Goal: Task Accomplishment & Management: Use online tool/utility

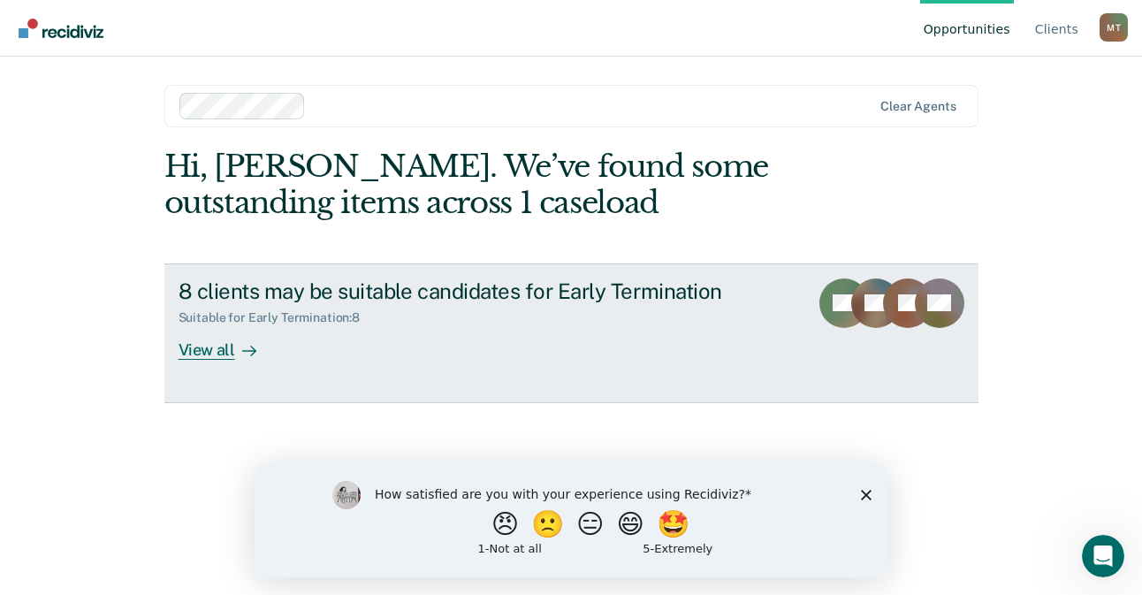
click at [227, 345] on div "View all" at bounding box center [228, 342] width 99 height 34
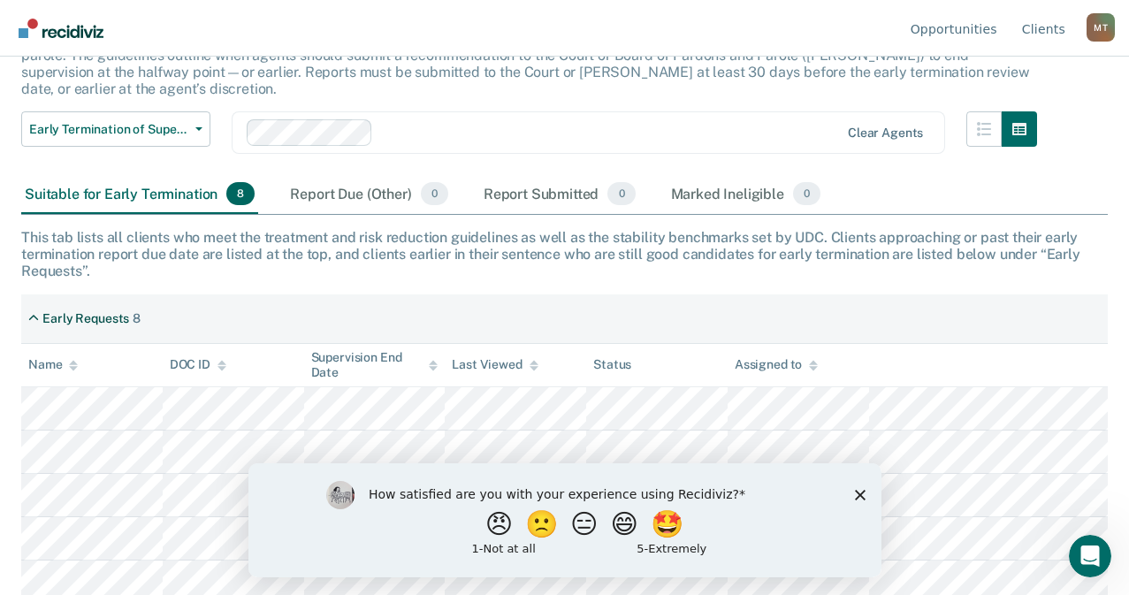
scroll to position [281, 0]
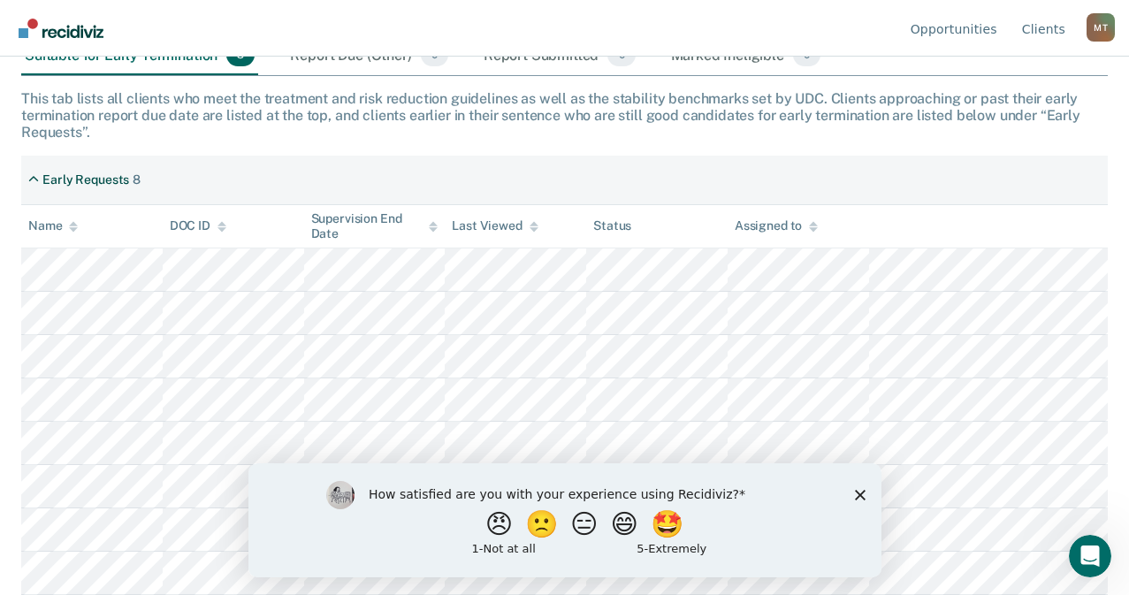
click at [848, 491] on div "How satisfied are you with your experience using Recidiviz? 😠 🙁 😑 😄 🤩 1 - Not a…" at bounding box center [564, 519] width 633 height 114
click at [858, 493] on polygon "Close survey" at bounding box center [859, 494] width 11 height 11
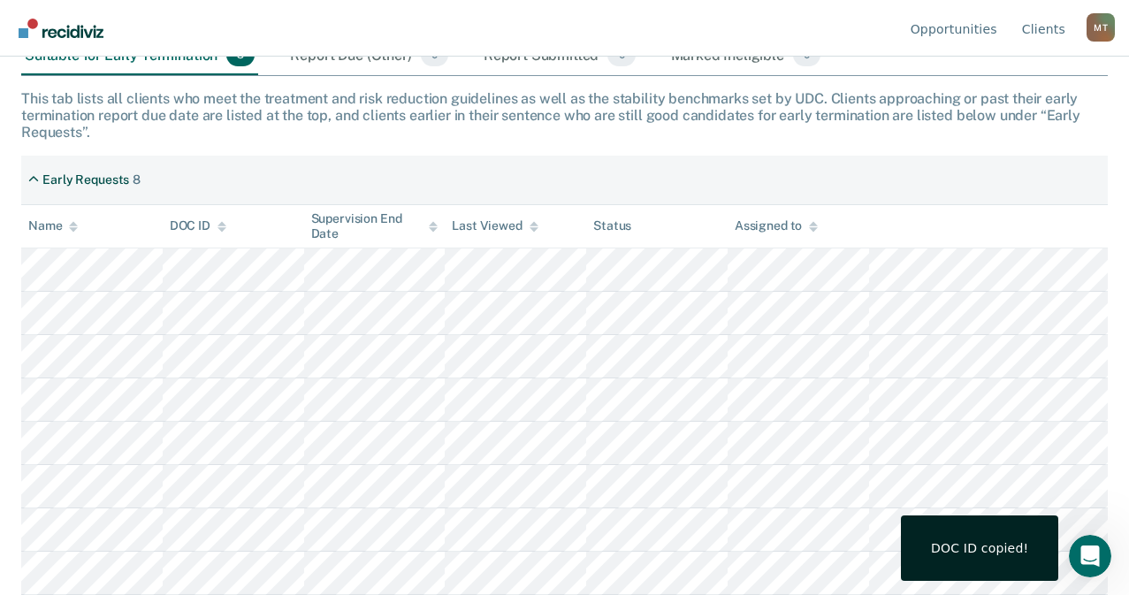
click at [1006, 535] on div "DOC ID copied!" at bounding box center [979, 547] width 157 height 65
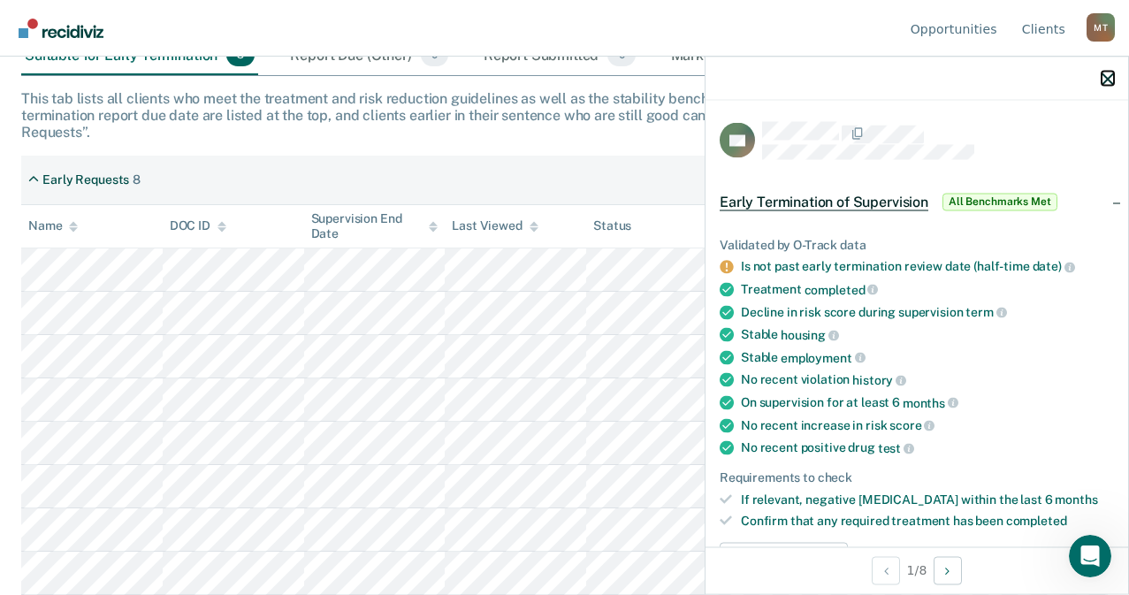
click at [1102, 78] on icon "button" at bounding box center [1107, 78] width 12 height 12
